Goal: Use online tool/utility

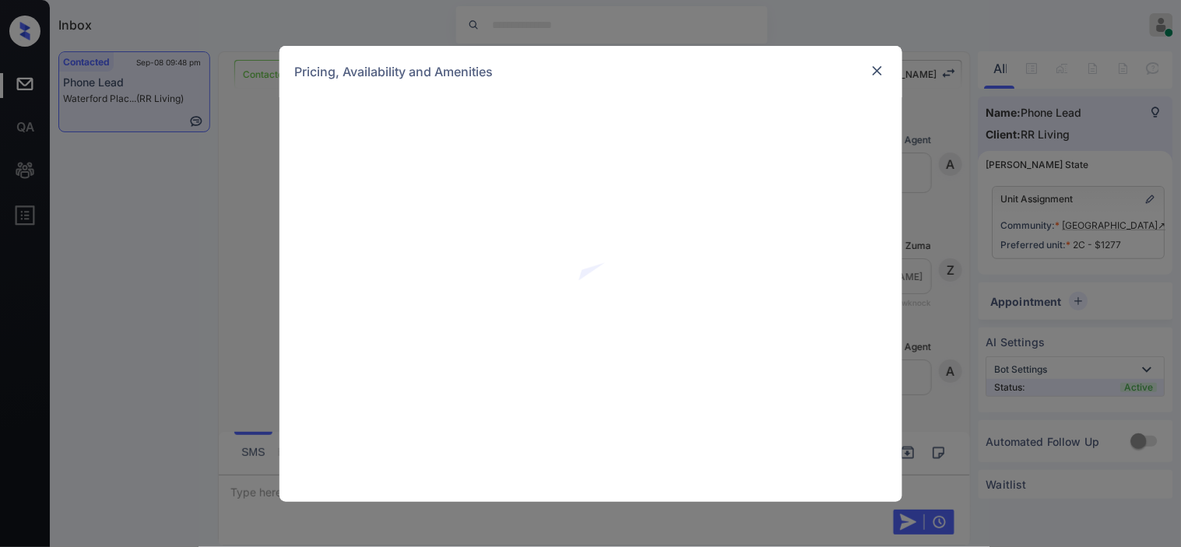
scroll to position [2696, 0]
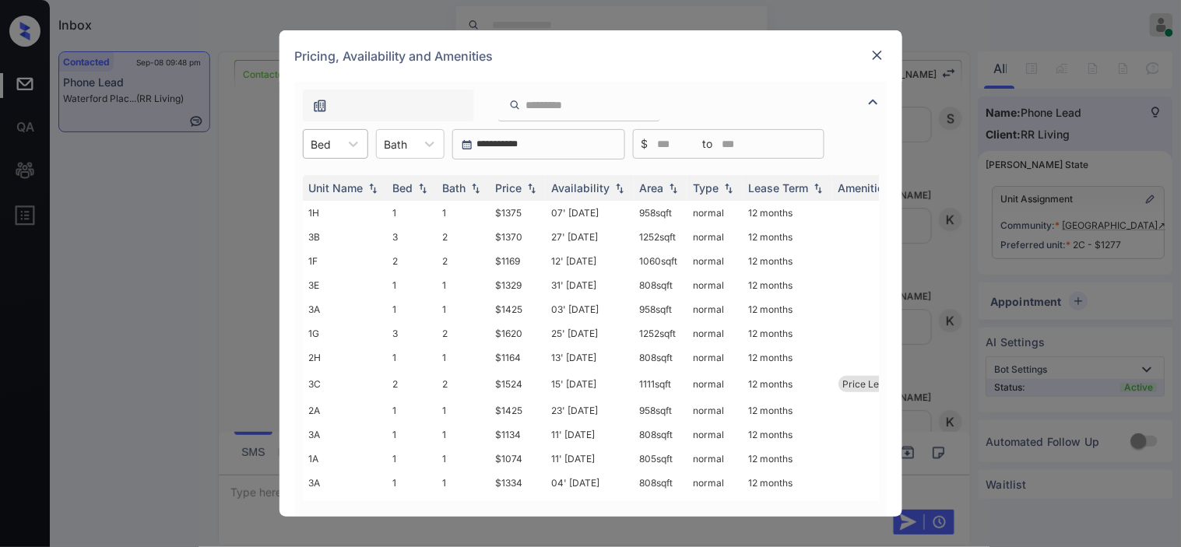
click at [337, 146] on div "Bed" at bounding box center [322, 144] width 36 height 23
click at [329, 185] on div "1" at bounding box center [335, 182] width 65 height 28
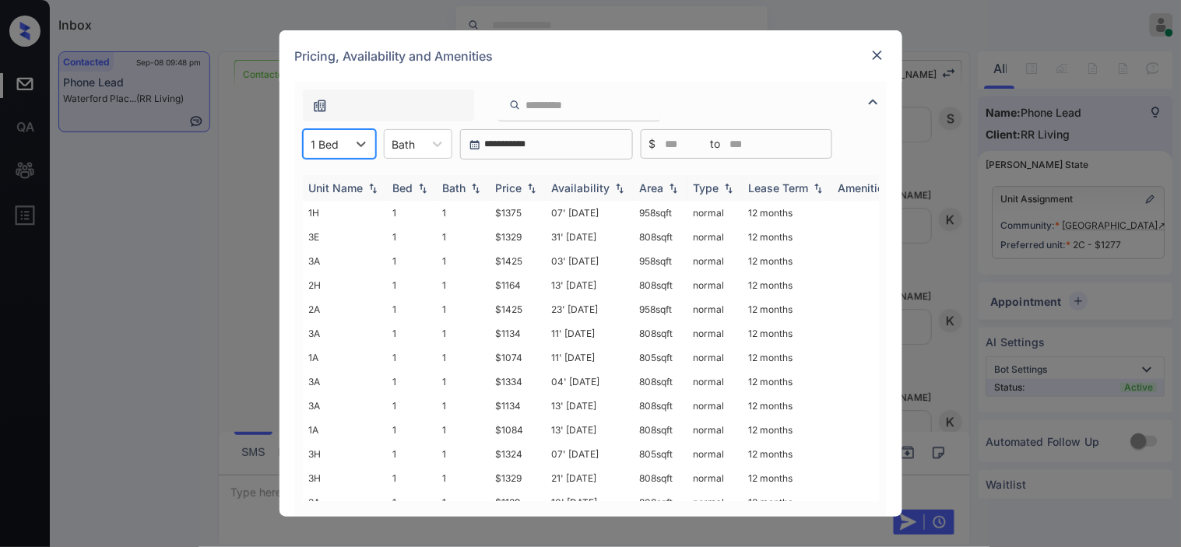
click at [519, 184] on div "Price" at bounding box center [509, 187] width 26 height 13
drag, startPoint x: 495, startPoint y: 235, endPoint x: 536, endPoint y: 235, distance: 40.5
click at [536, 235] on td "$1079" at bounding box center [518, 237] width 56 height 24
copy td "$1079"
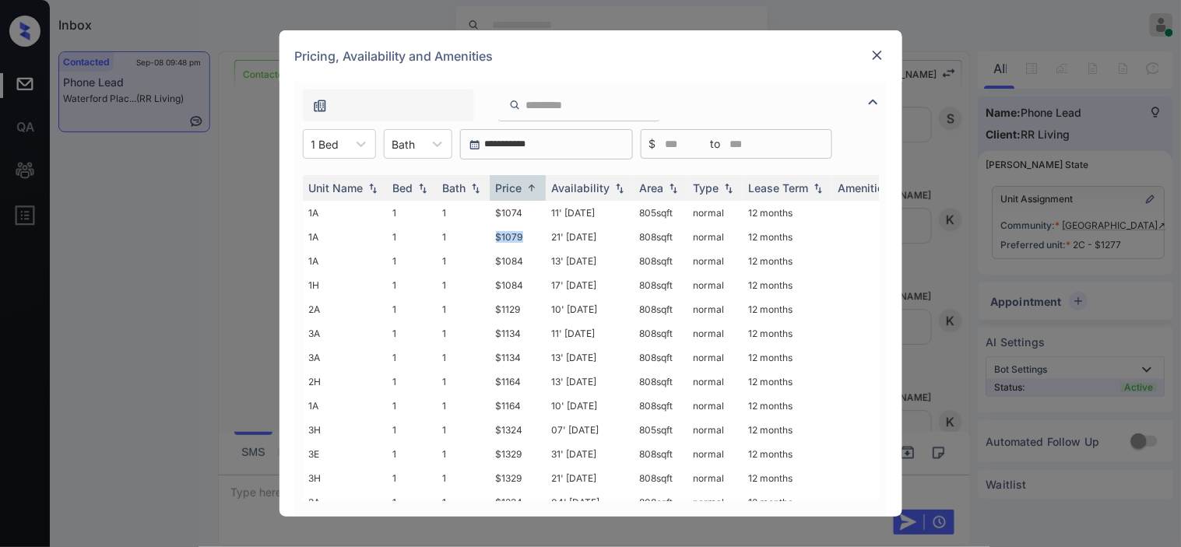
click at [885, 56] on img at bounding box center [878, 55] width 16 height 16
